Goal: Task Accomplishment & Management: Complete application form

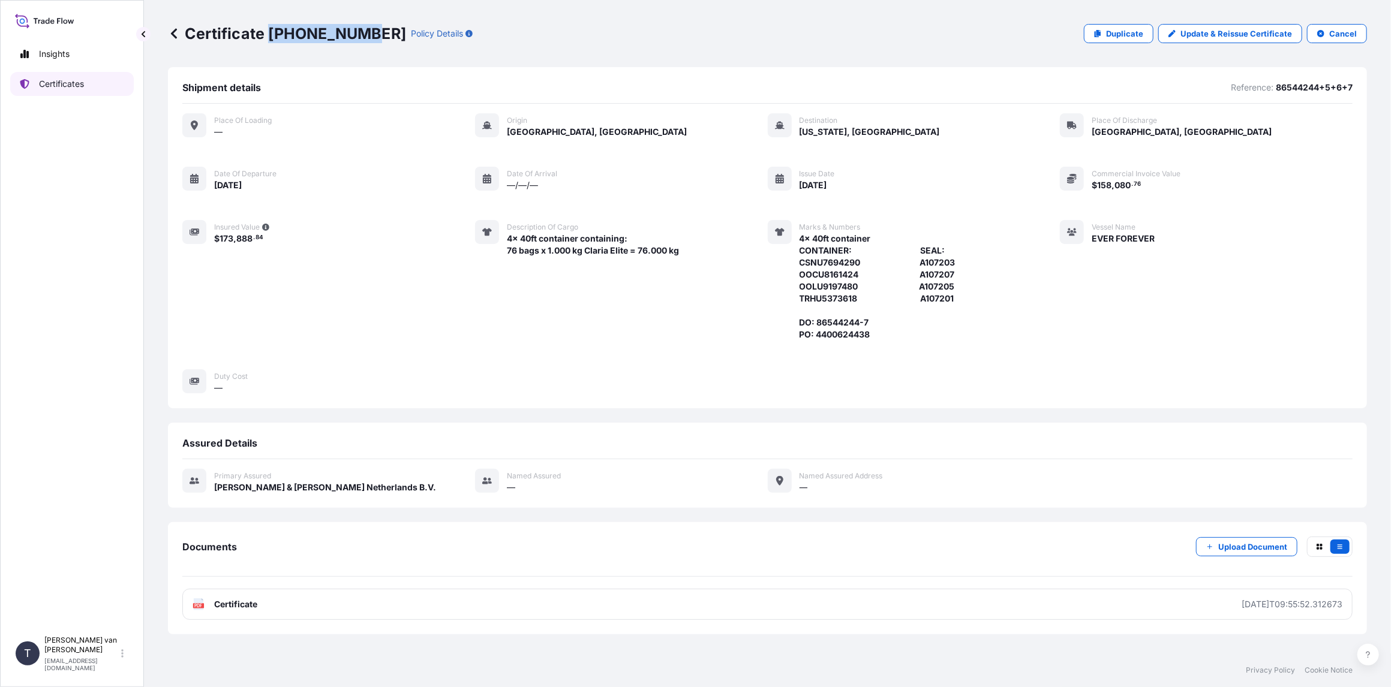
click at [50, 85] on p "Certificates" at bounding box center [61, 84] width 45 height 12
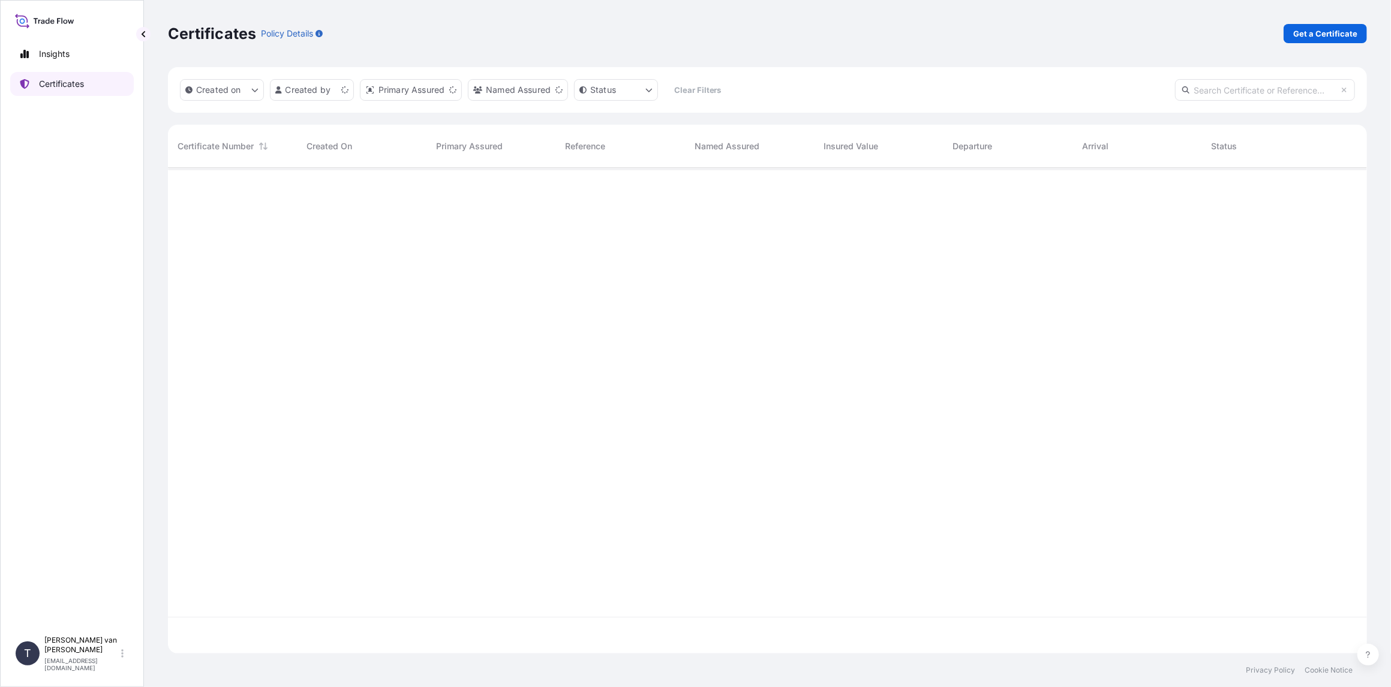
scroll to position [483, 1190]
click at [1328, 33] on p "Get a Certificate" at bounding box center [1325, 34] width 64 height 12
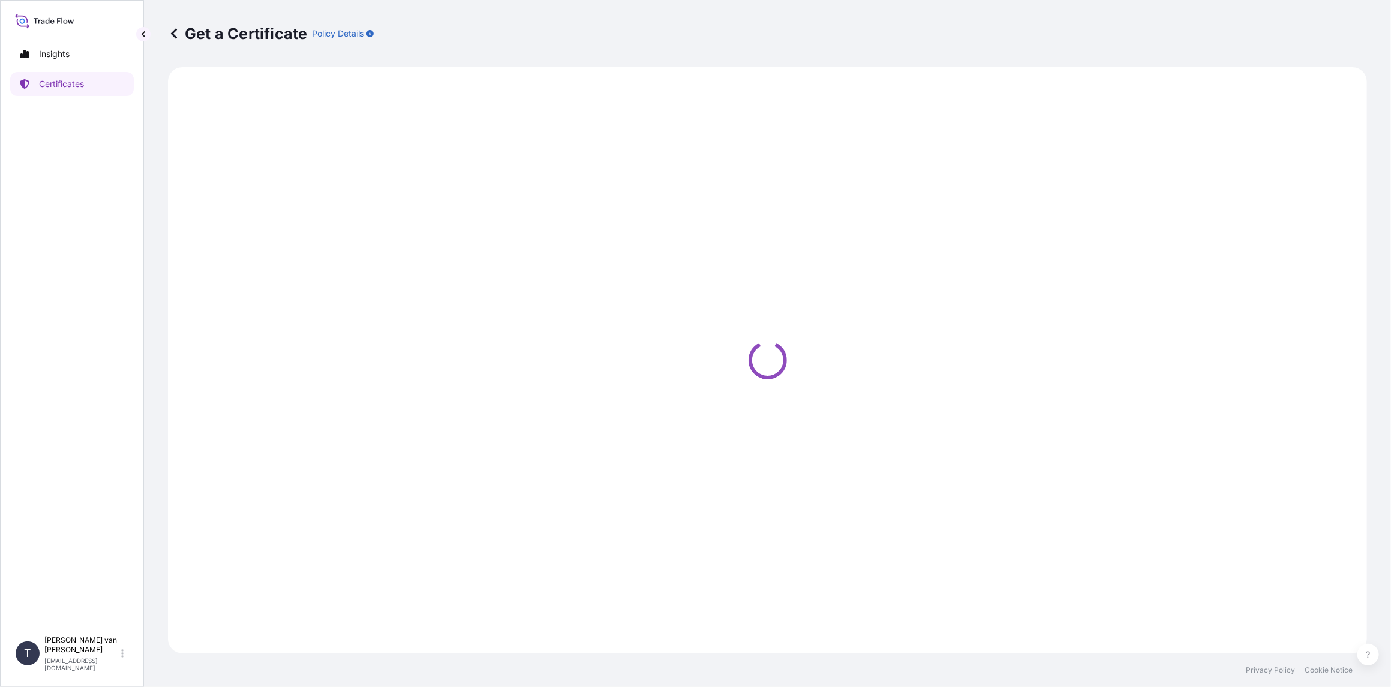
select select "Sea"
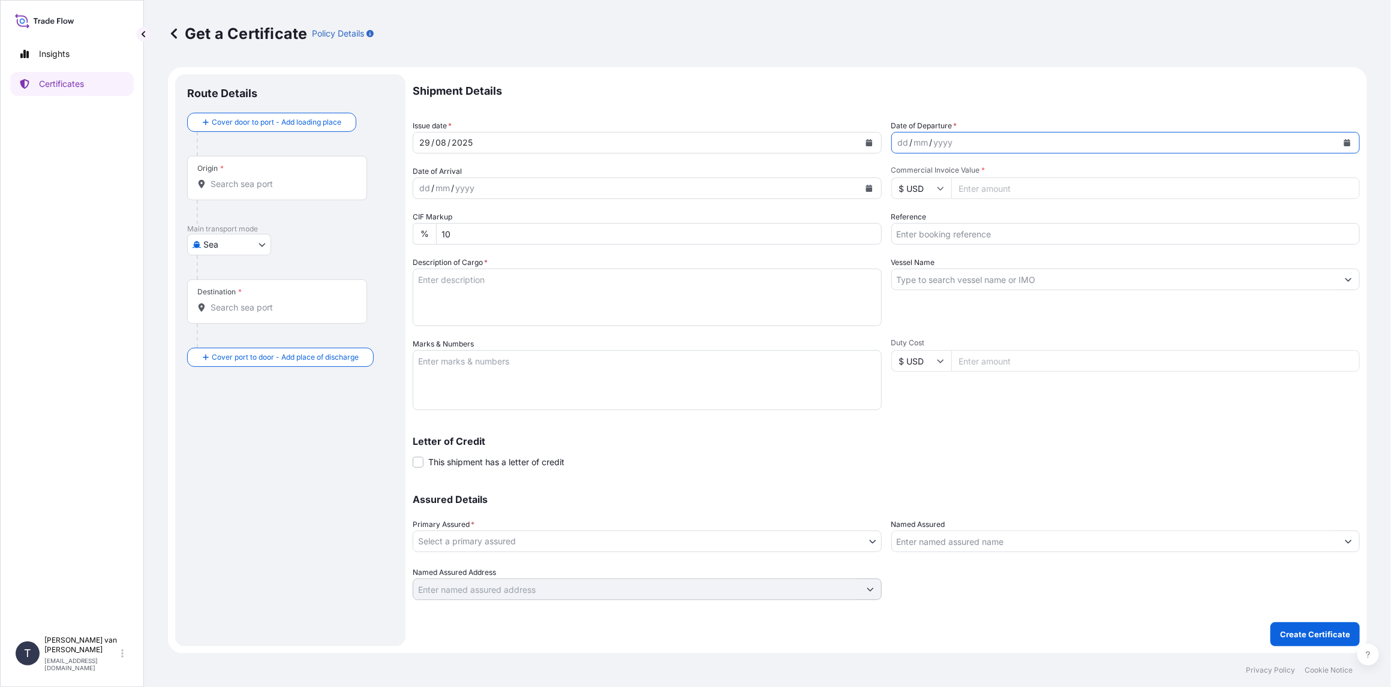
click at [1347, 139] on icon "Calendar" at bounding box center [1347, 142] width 7 height 7
click at [956, 316] on div "27" at bounding box center [958, 312] width 22 height 22
click at [971, 191] on input "Commercial Invoice Value *" at bounding box center [1155, 189] width 409 height 22
type input "15637.85"
click at [939, 191] on icon at bounding box center [940, 188] width 7 height 7
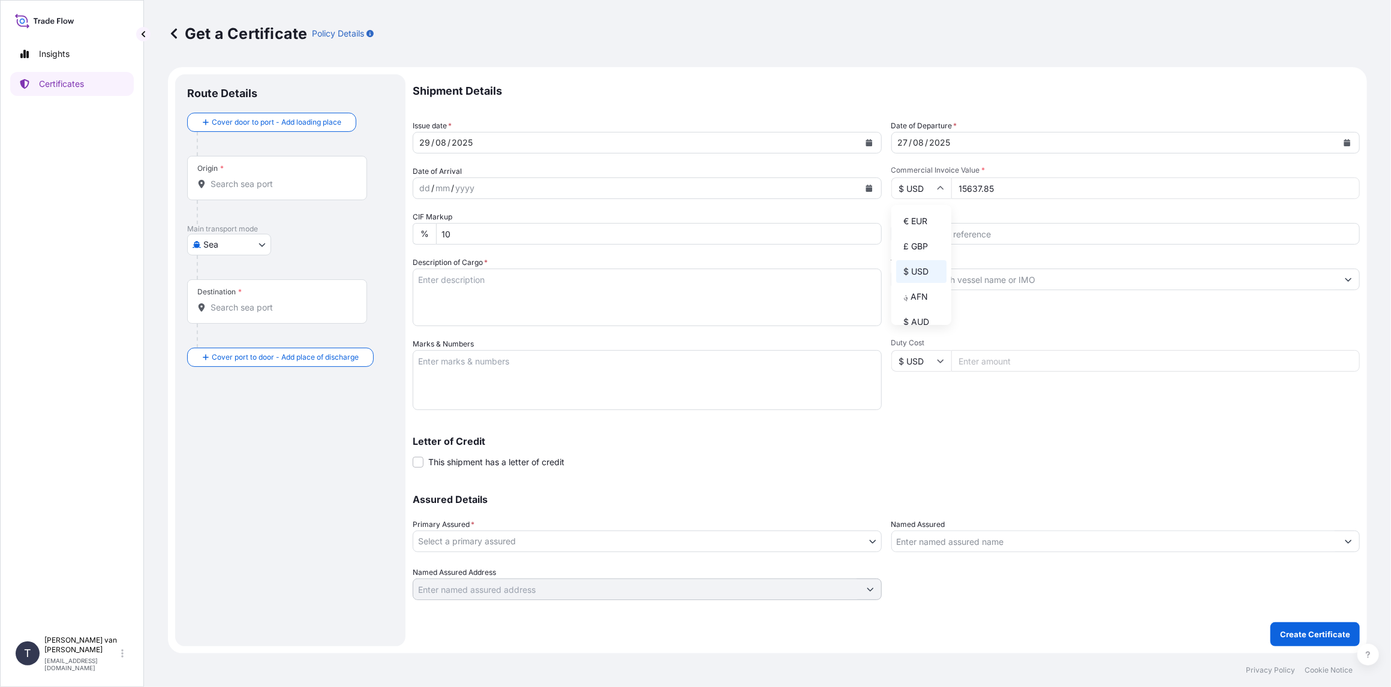
drag, startPoint x: 928, startPoint y: 215, endPoint x: 933, endPoint y: 251, distance: 36.4
click at [928, 217] on div "€ EUR" at bounding box center [921, 221] width 50 height 23
type input "€ EUR"
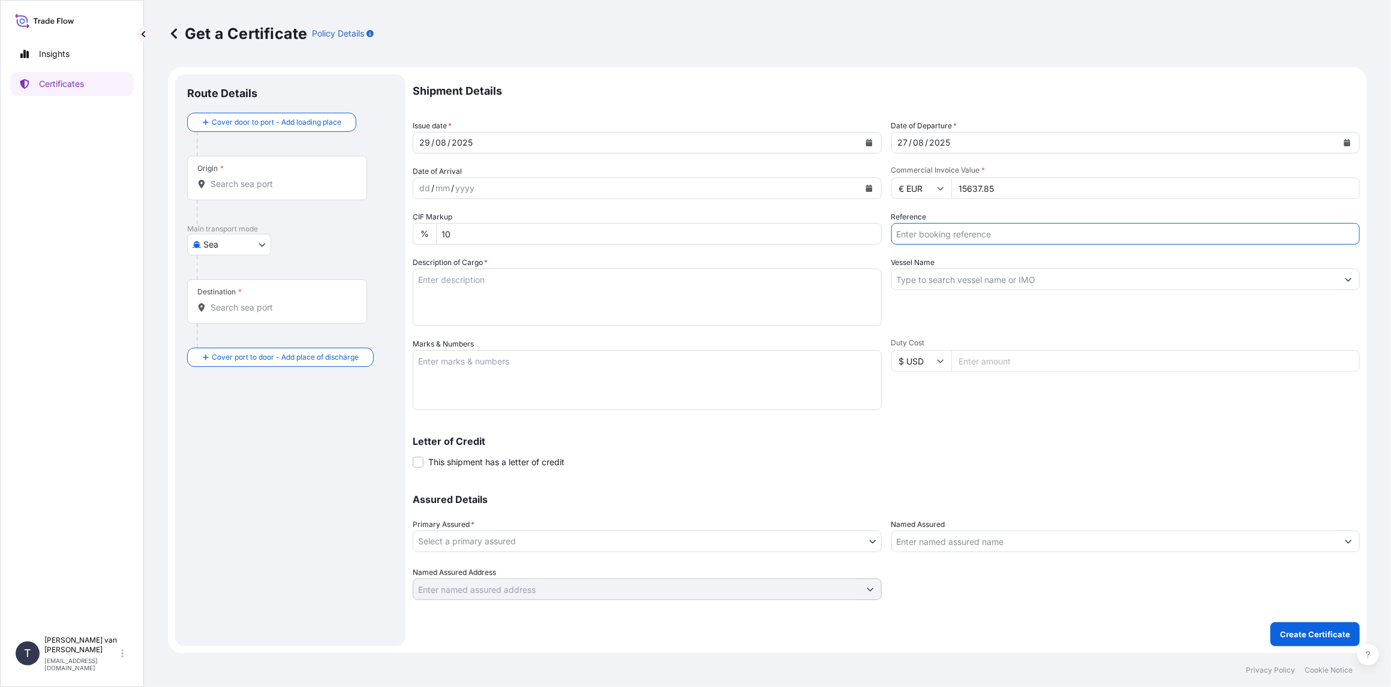
click at [946, 238] on input "Reference" at bounding box center [1125, 234] width 469 height 22
type input "DO 86538882"
click at [938, 281] on input "Vessel Name" at bounding box center [1115, 280] width 446 height 22
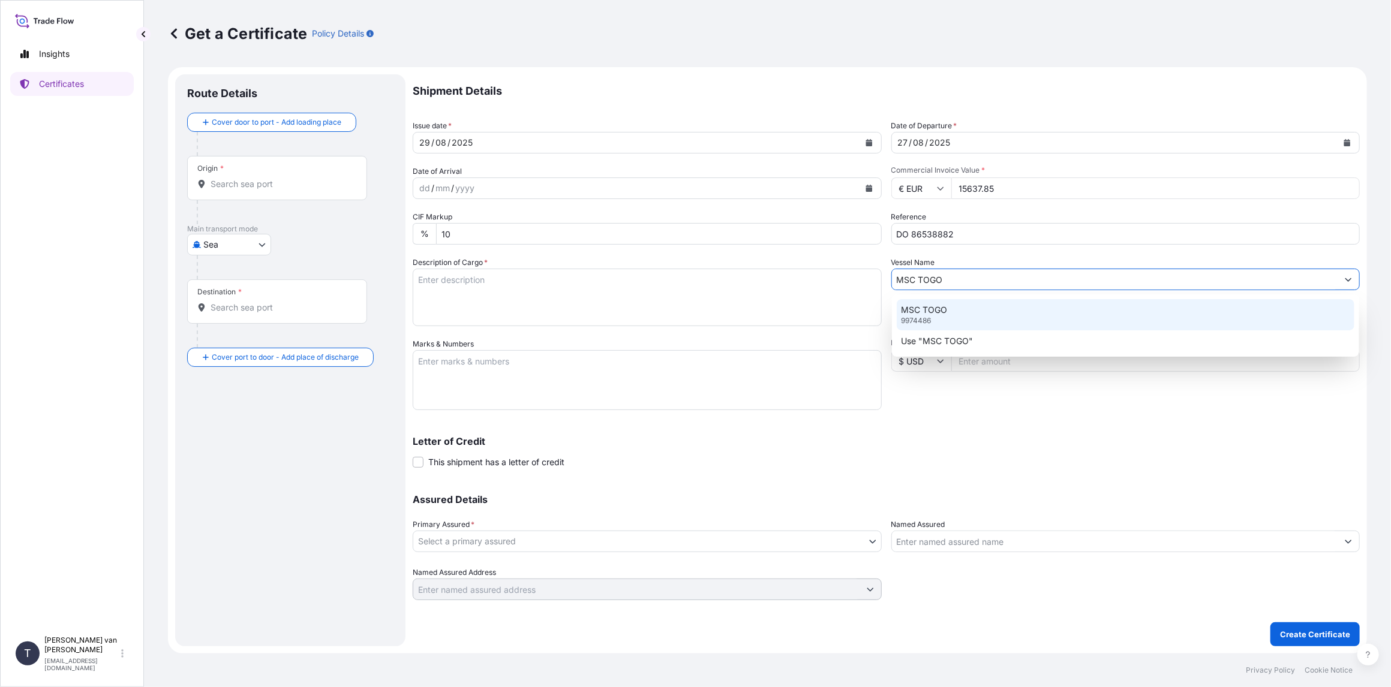
click at [922, 308] on p "MSC TOGO" at bounding box center [925, 310] width 46 height 12
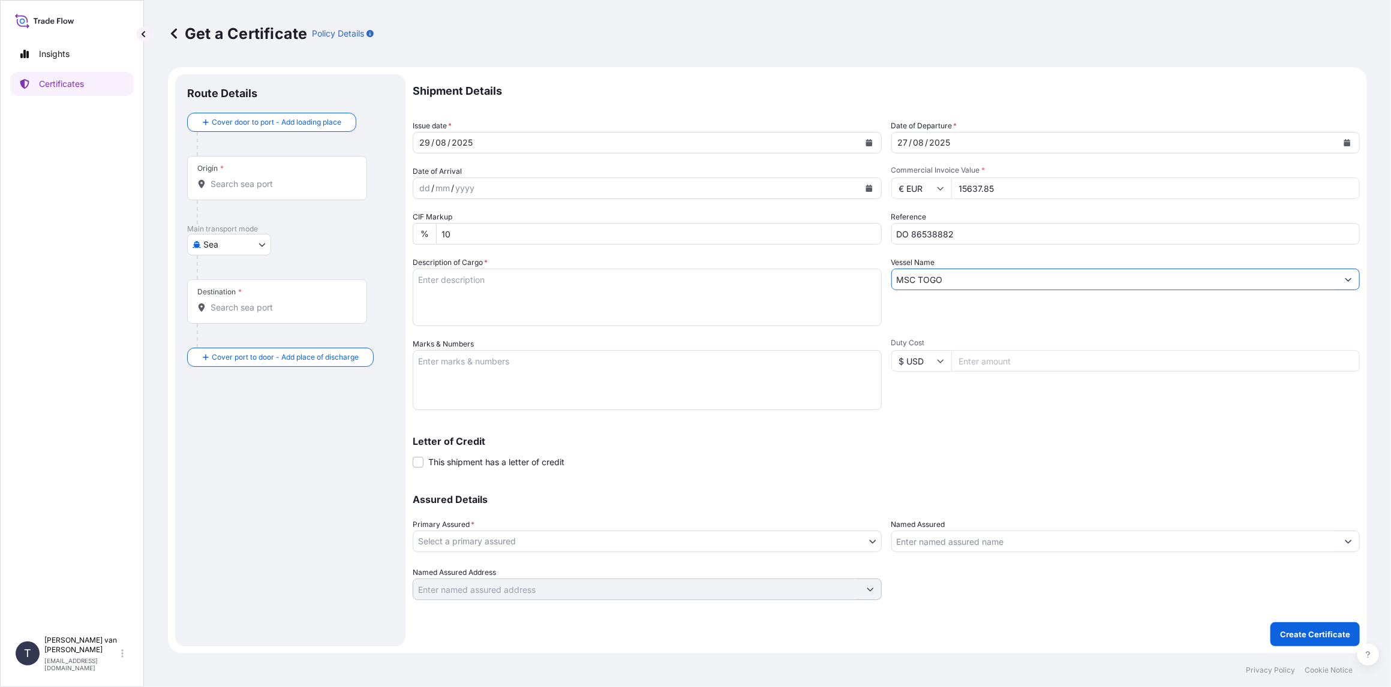
type input "MSC TOGO"
click at [453, 273] on textarea "Description of Cargo *" at bounding box center [647, 298] width 469 height 58
drag, startPoint x: 458, startPoint y: 276, endPoint x: 475, endPoint y: 284, distance: 19.1
click at [462, 278] on textarea "1x 20ft container containing: 790 bags x 25 kg Resistamyl 34A = 19.750 kg" at bounding box center [647, 298] width 469 height 58
click at [482, 278] on textarea "1x 20ft container containing: 790 bags x 25 kg Resistamyl 34A = 19.750 kg" at bounding box center [647, 298] width 469 height 58
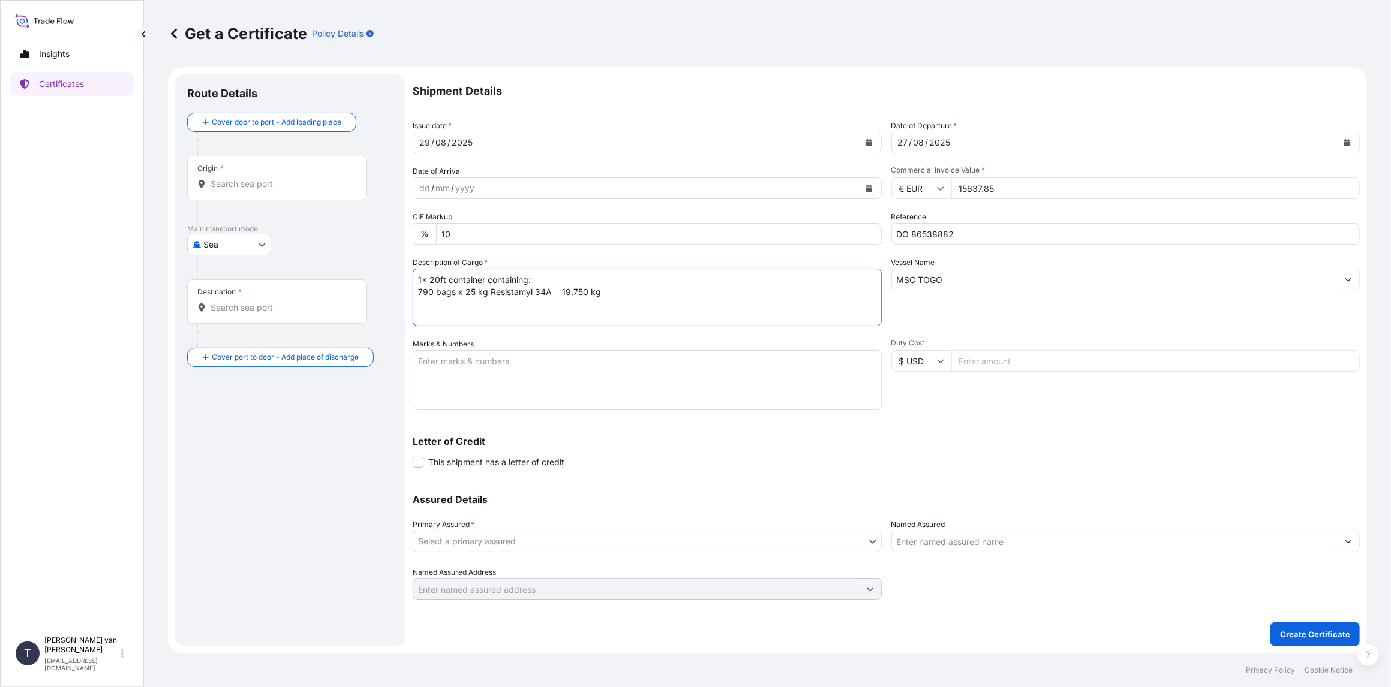
click at [482, 278] on textarea "1x 20ft container containing: 790 bags x 25 kg Resistamyl 34A = 19.750 kg" at bounding box center [647, 298] width 469 height 58
click at [483, 277] on textarea "1x 20ft container containing: 790 bags x 25 kg Resistamyl 34A = 19.750 kg" at bounding box center [647, 298] width 469 height 58
drag, startPoint x: 484, startPoint y: 277, endPoint x: 401, endPoint y: 274, distance: 82.8
click at [401, 274] on form "Route Details Cover door to port - Add loading place Place of loading Road / [G…" at bounding box center [767, 360] width 1199 height 587
type textarea "1x 20ft container containing: 790 bags x 25 kg Resistamyl 34A = 19.750 kg"
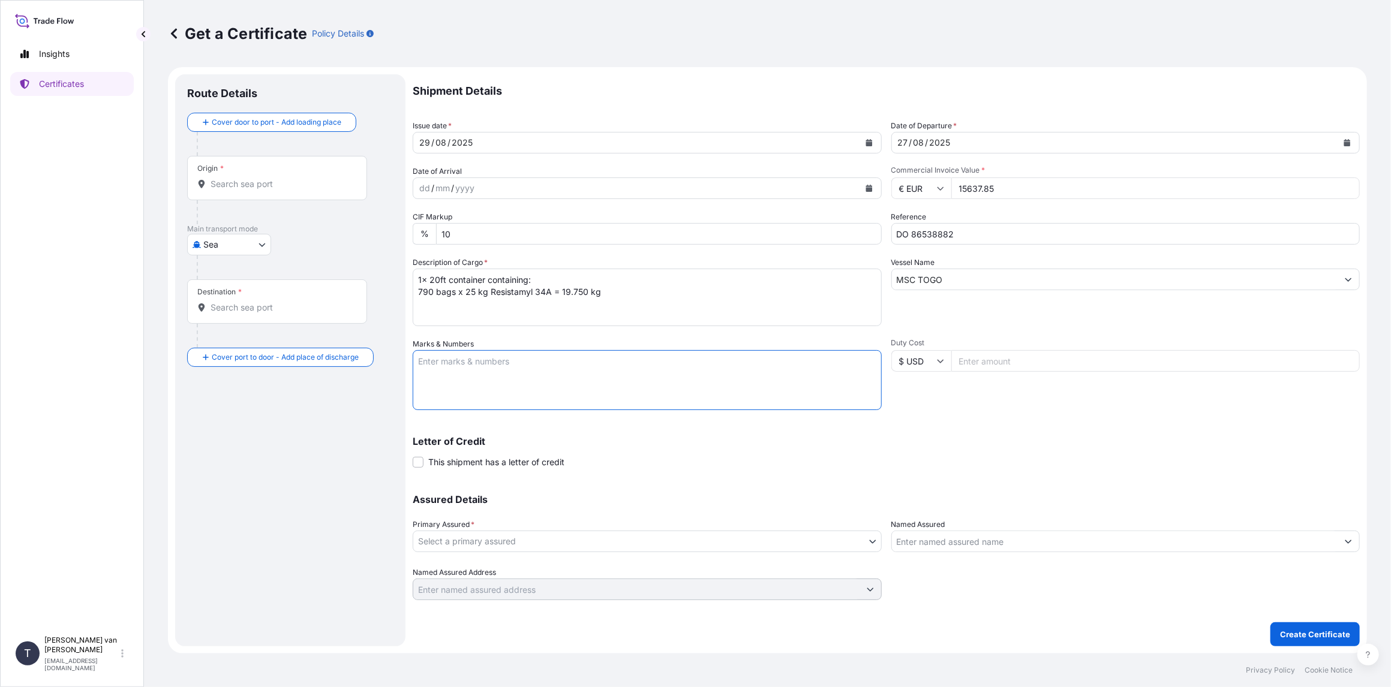
click at [449, 364] on textarea "Marks & Numbers" at bounding box center [647, 380] width 469 height 60
paste textarea "1x 20ft container"
type textarea "1x 20ft container CONTAINER: SEAL: MSNU3189304 00101715 DO: 86538882 PO: 440062…"
click at [468, 543] on body "Insights Certificates T [PERSON_NAME] van t Hoenderdaal [EMAIL_ADDRESS][DOMAIN_…" at bounding box center [695, 343] width 1391 height 687
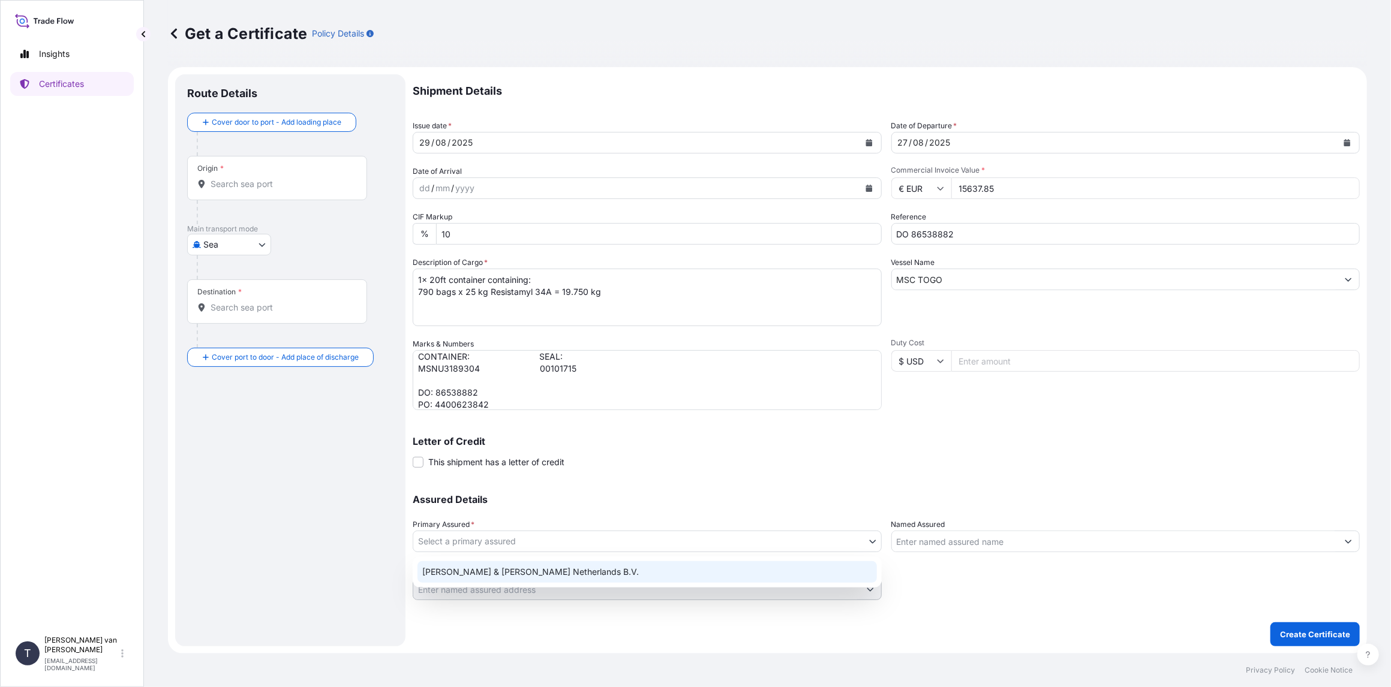
click at [463, 568] on div "[PERSON_NAME] & [PERSON_NAME] Netherlands B.V." at bounding box center [647, 572] width 459 height 22
select select "31666"
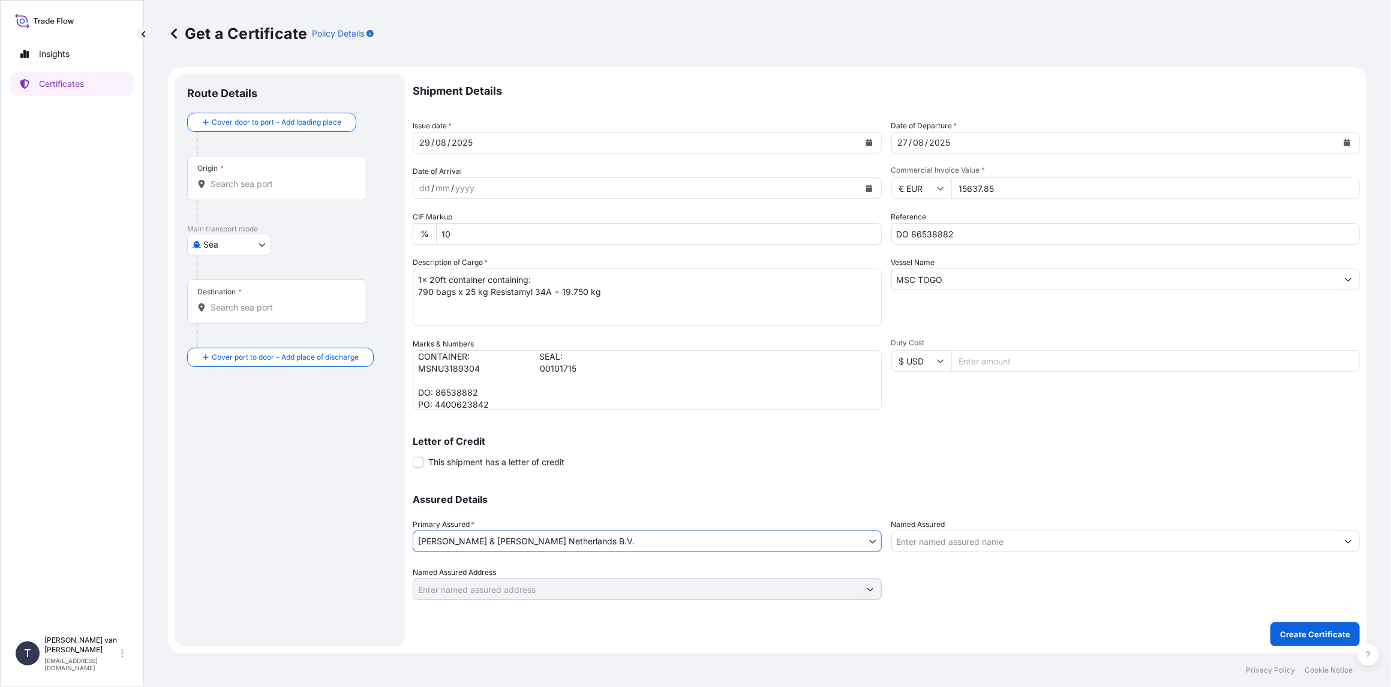
click at [228, 181] on input "Origin *" at bounding box center [282, 184] width 142 height 12
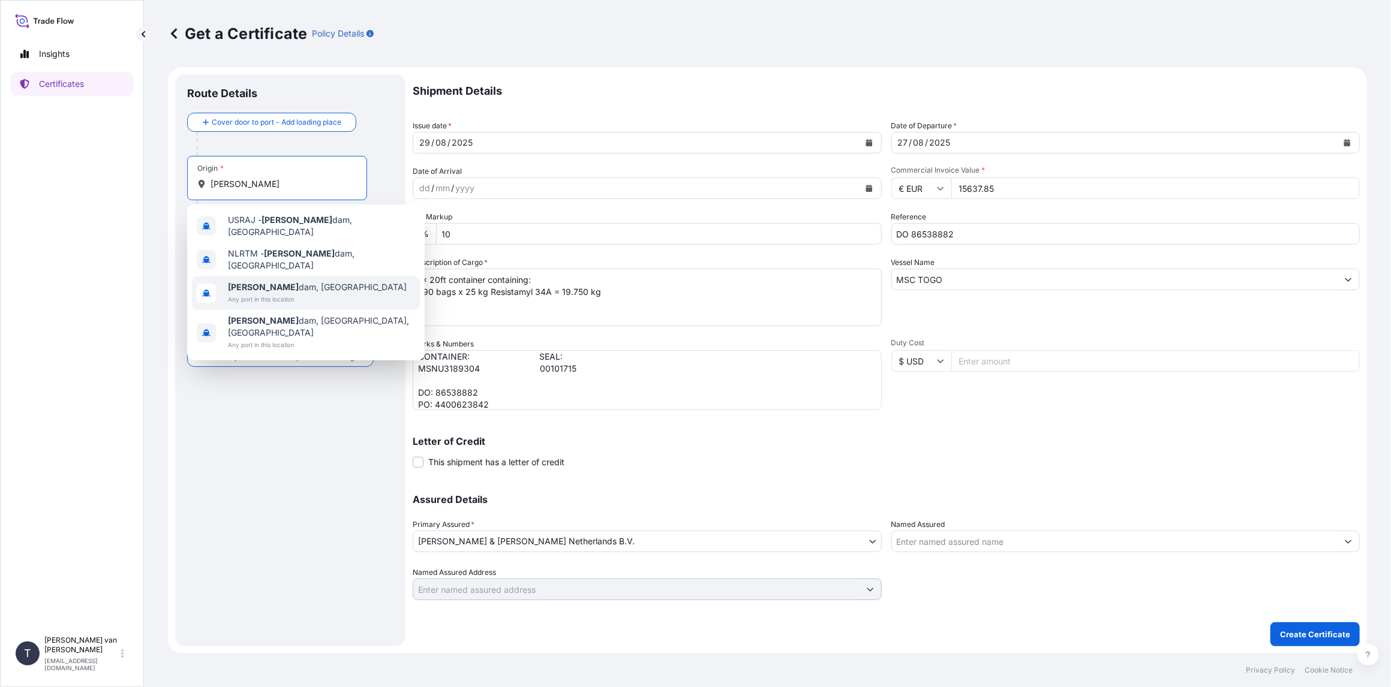
click at [250, 282] on b "[PERSON_NAME]" at bounding box center [263, 287] width 71 height 10
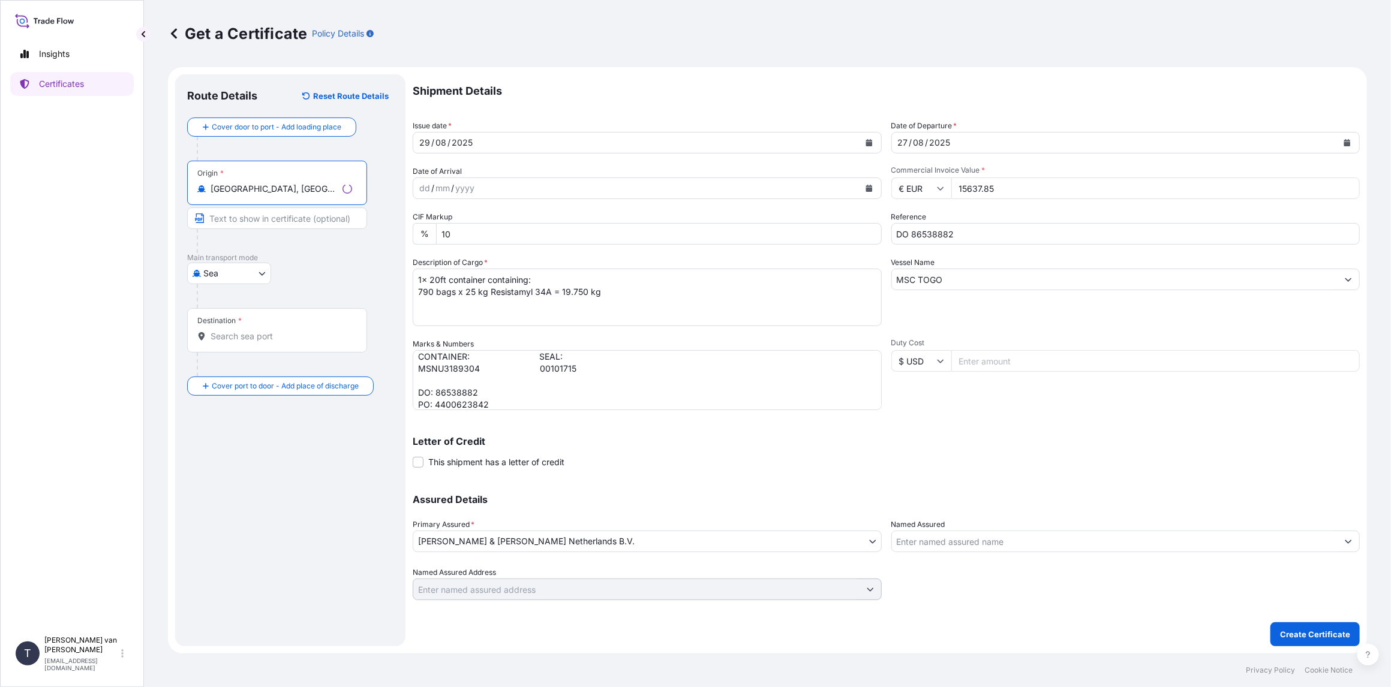
type input "[GEOGRAPHIC_DATA], [GEOGRAPHIC_DATA]"
click at [259, 346] on div "Destination *" at bounding box center [277, 330] width 180 height 44
click at [259, 343] on input "Destination *" at bounding box center [282, 337] width 142 height 12
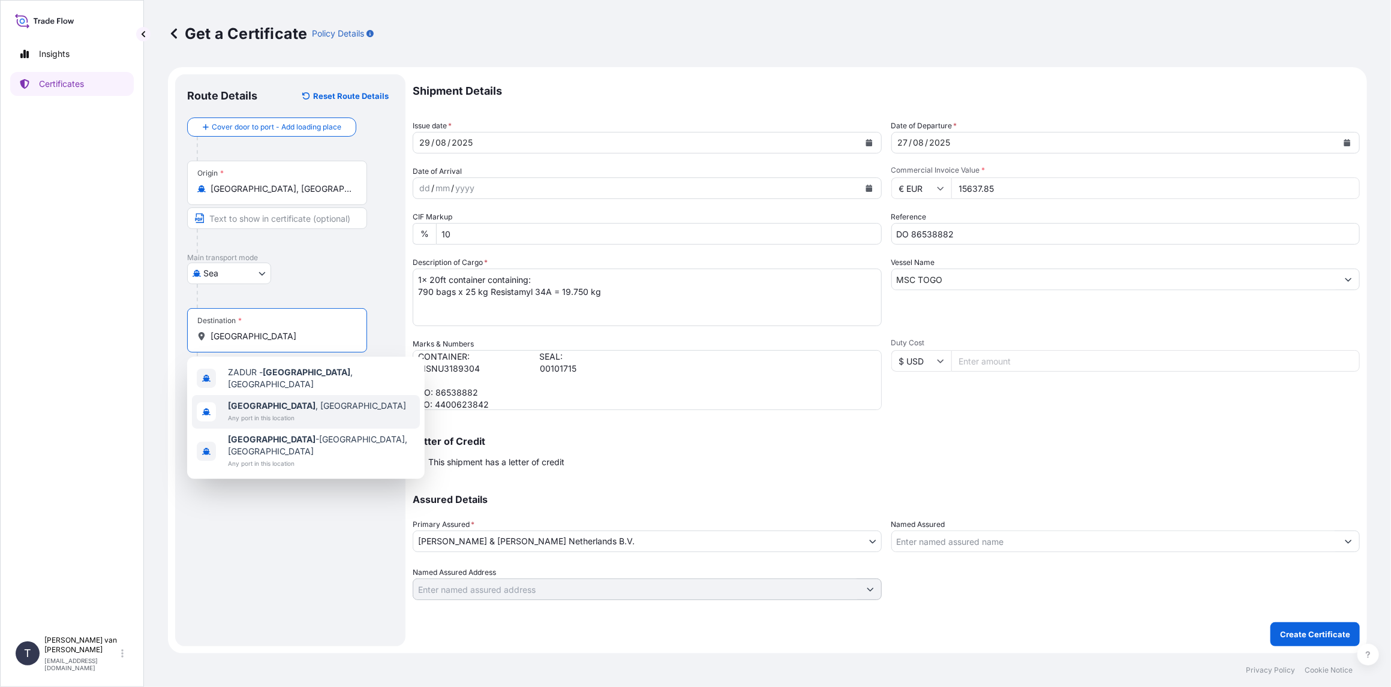
click at [287, 395] on div "[GEOGRAPHIC_DATA] , [GEOGRAPHIC_DATA] Any port in this location" at bounding box center [306, 412] width 228 height 34
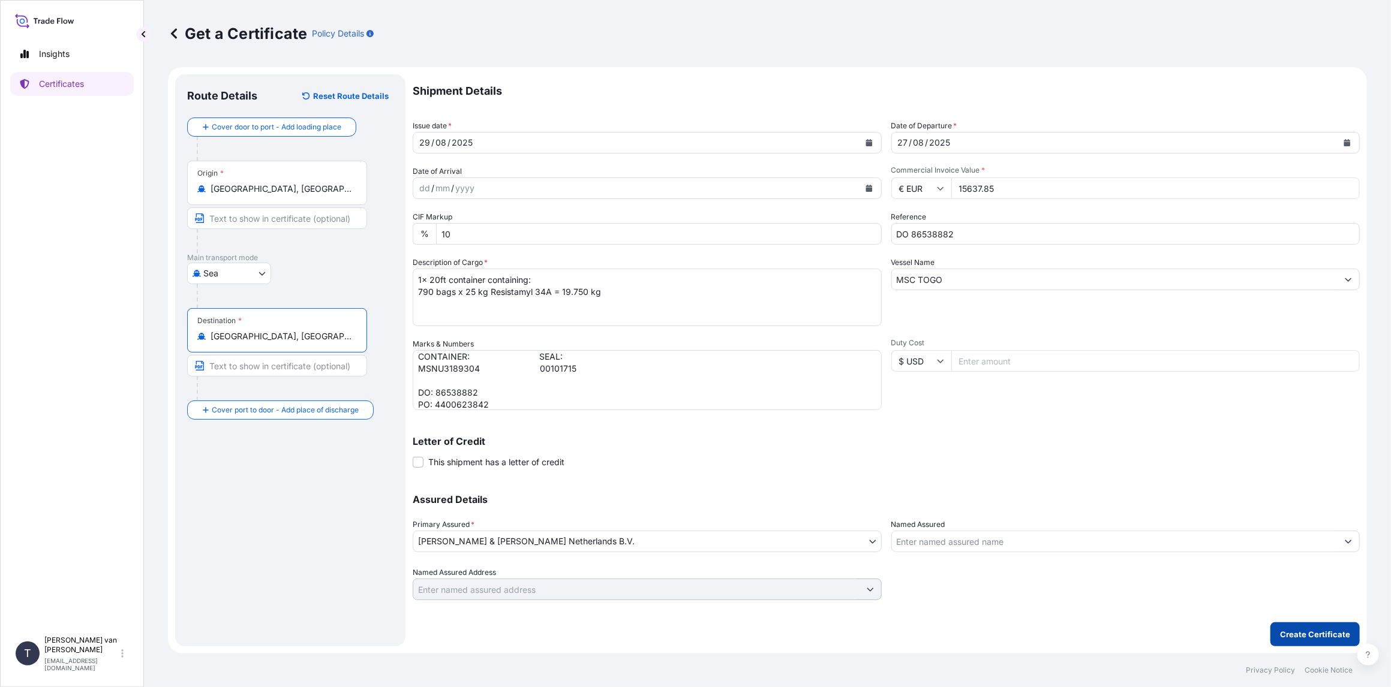
type input "[GEOGRAPHIC_DATA], [GEOGRAPHIC_DATA]"
click at [1305, 630] on p "Create Certificate" at bounding box center [1315, 635] width 70 height 12
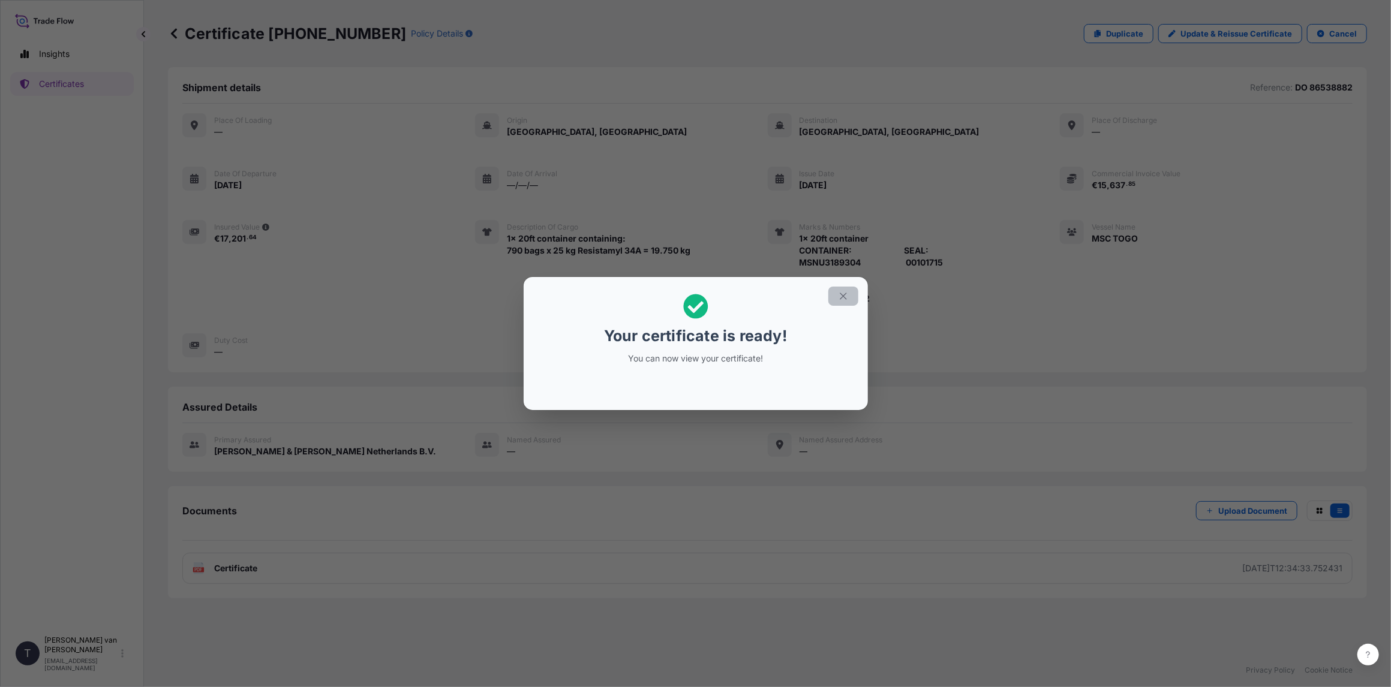
click at [842, 295] on icon "button" at bounding box center [843, 296] width 7 height 7
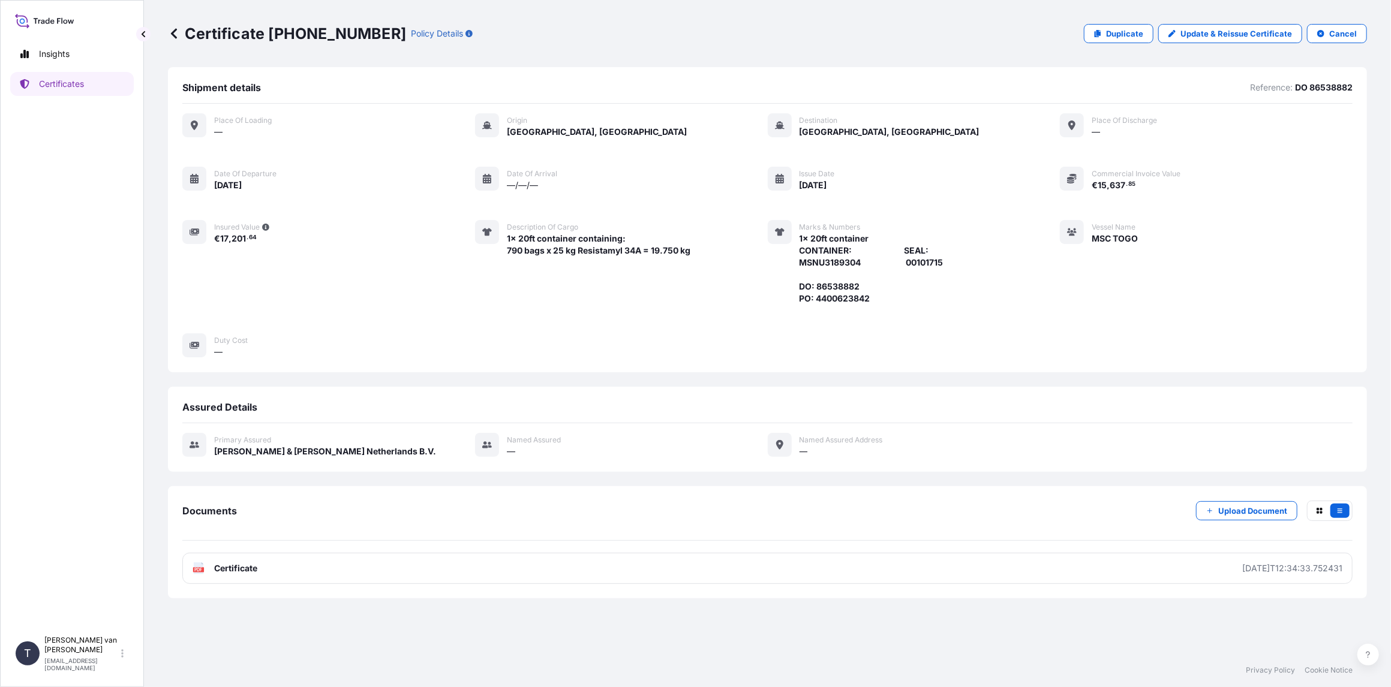
drag, startPoint x: 357, startPoint y: 16, endPoint x: 353, endPoint y: 22, distance: 7.3
click at [355, 19] on div "Certificate [PHONE_NUMBER] Policy Details Duplicate Update & Reissue Certificat…" at bounding box center [767, 33] width 1199 height 67
click at [364, 34] on div "Certificate [PHONE_NUMBER] Policy Details" at bounding box center [320, 33] width 305 height 19
drag, startPoint x: 362, startPoint y: 34, endPoint x: 265, endPoint y: 40, distance: 97.4
click at [265, 40] on p "Certificate [PHONE_NUMBER]" at bounding box center [287, 33] width 238 height 19
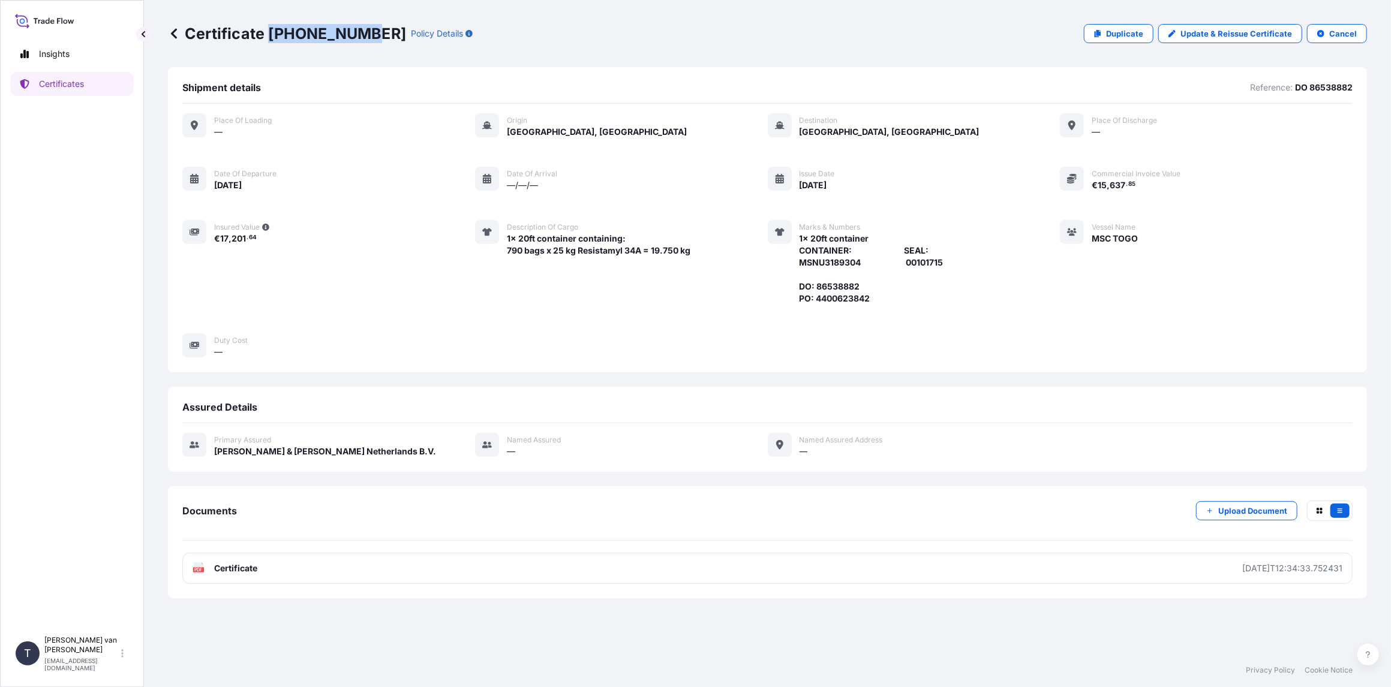
copy p "[PHONE_NUMBER]"
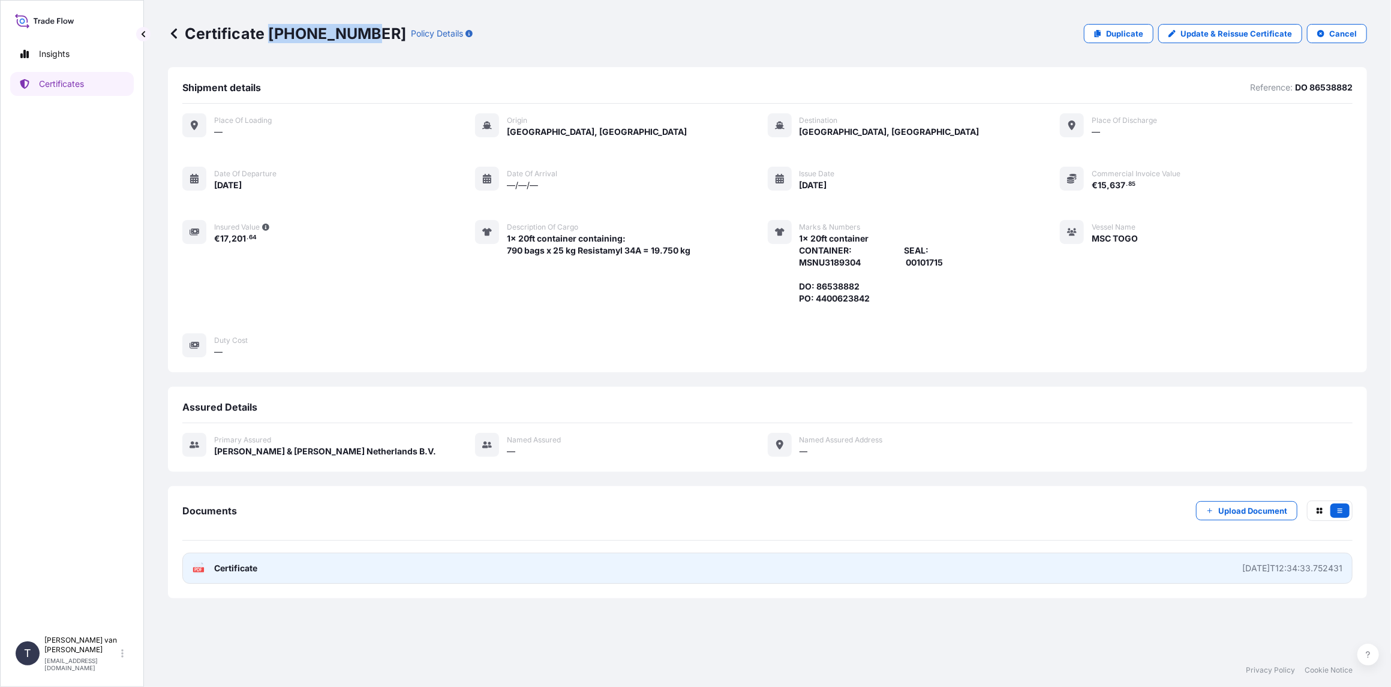
click at [230, 567] on span "Certificate" at bounding box center [235, 569] width 43 height 12
